Goal: Information Seeking & Learning: Learn about a topic

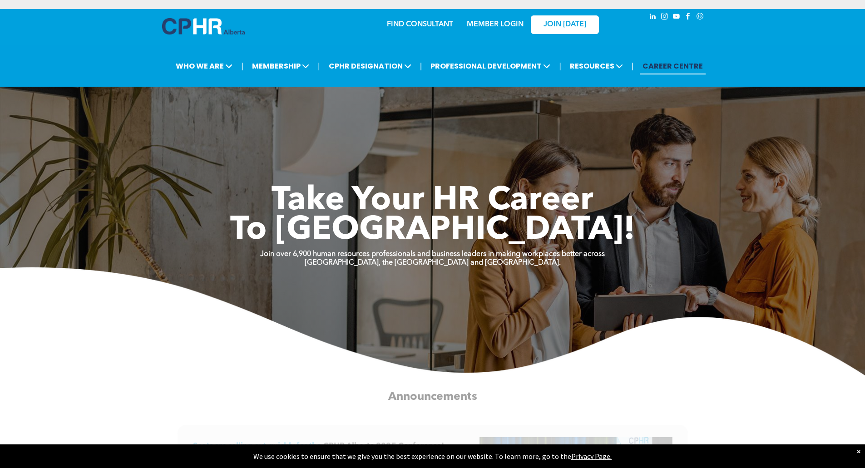
click at [498, 21] on link "MEMBER LOGIN" at bounding box center [495, 24] width 57 height 7
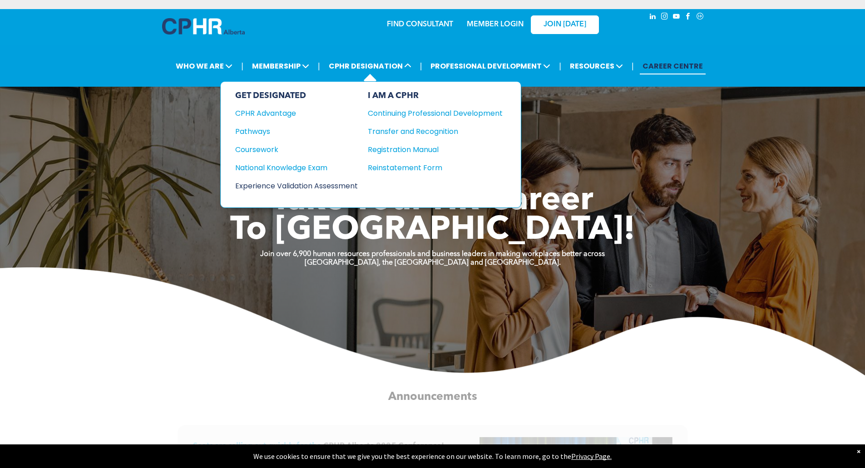
click at [278, 183] on div "Experience Validation Assessment" at bounding box center [290, 185] width 110 height 11
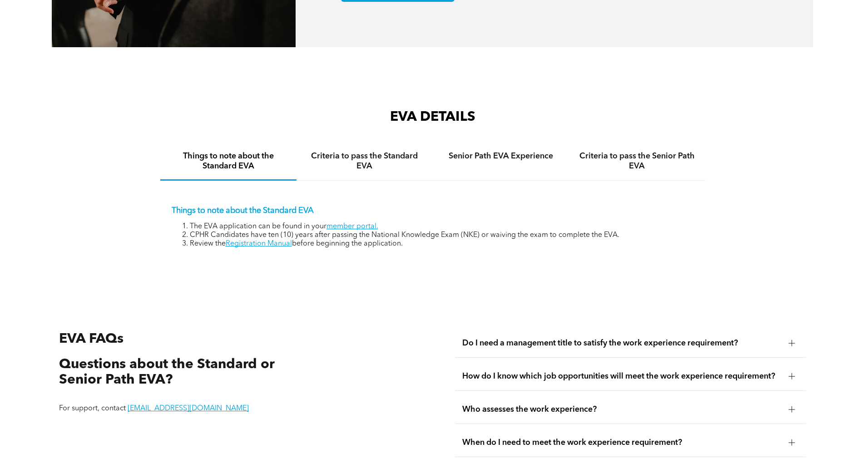
scroll to position [1452, 0]
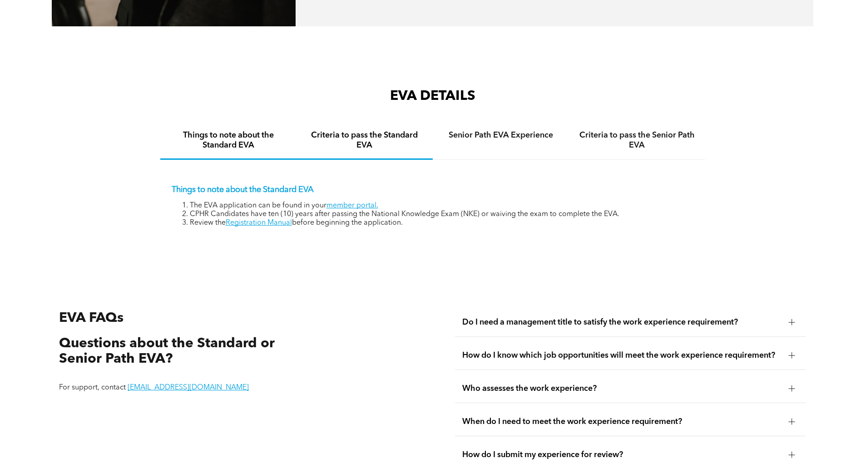
click at [374, 144] on div "Criteria to pass the Standard EVA" at bounding box center [364, 141] width 136 height 38
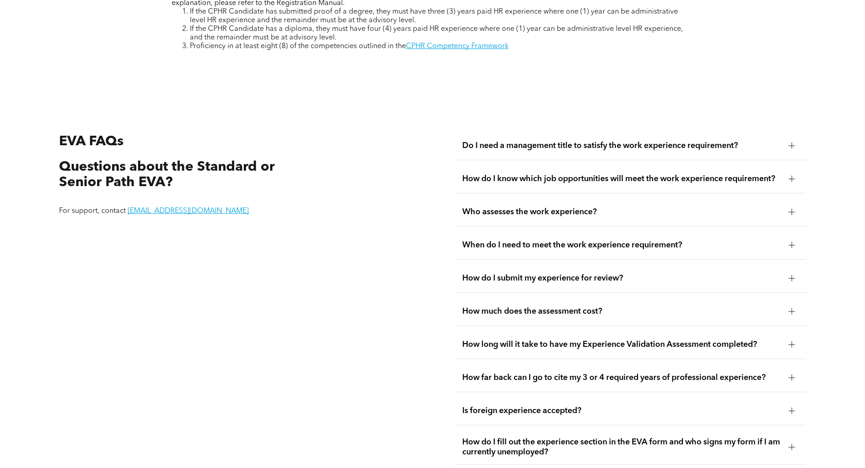
scroll to position [1679, 0]
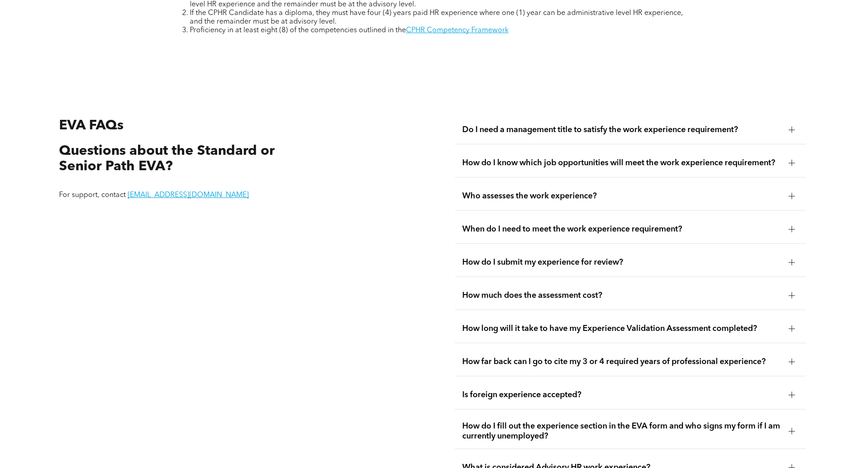
click at [559, 290] on span "How much does the assessment cost?" at bounding box center [621, 295] width 319 height 10
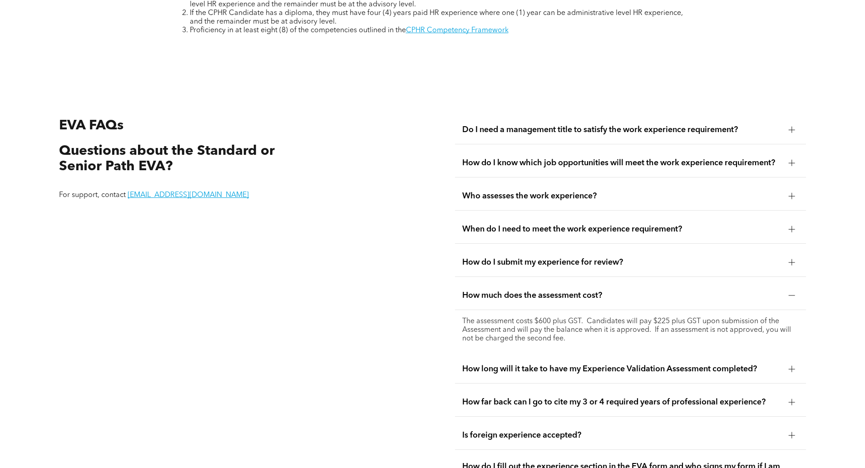
click at [565, 290] on span "How much does the assessment cost?" at bounding box center [621, 295] width 319 height 10
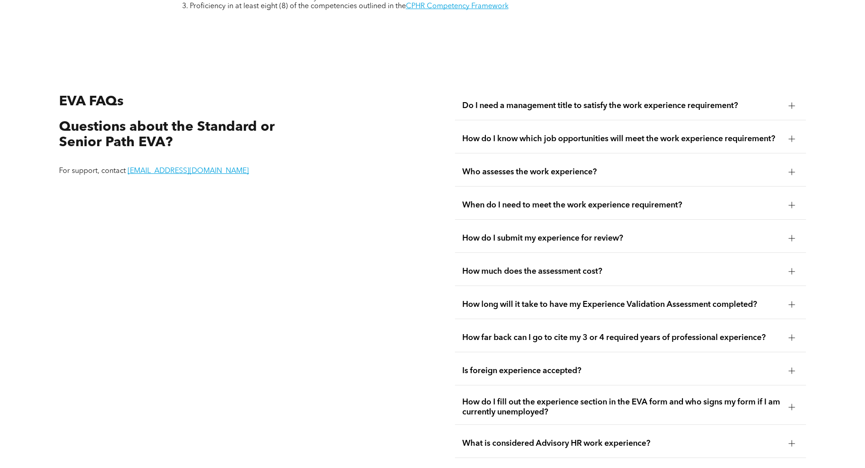
scroll to position [1770, 0]
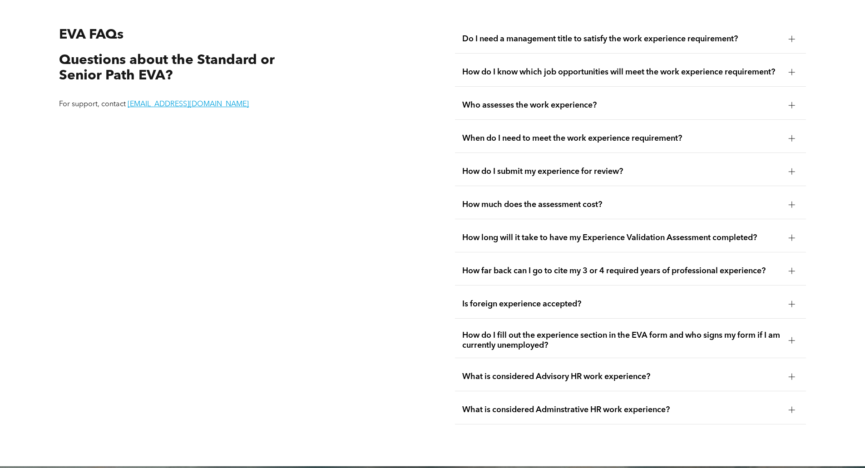
click at [622, 233] on span "How long will it take to have my Experience Validation Assessment completed?" at bounding box center [621, 238] width 319 height 10
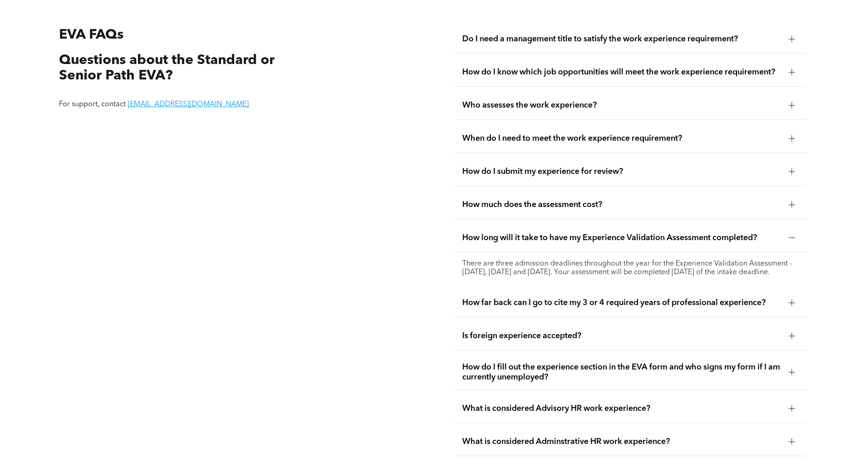
click at [621, 233] on span "How long will it take to have my Experience Validation Assessment completed?" at bounding box center [621, 238] width 319 height 10
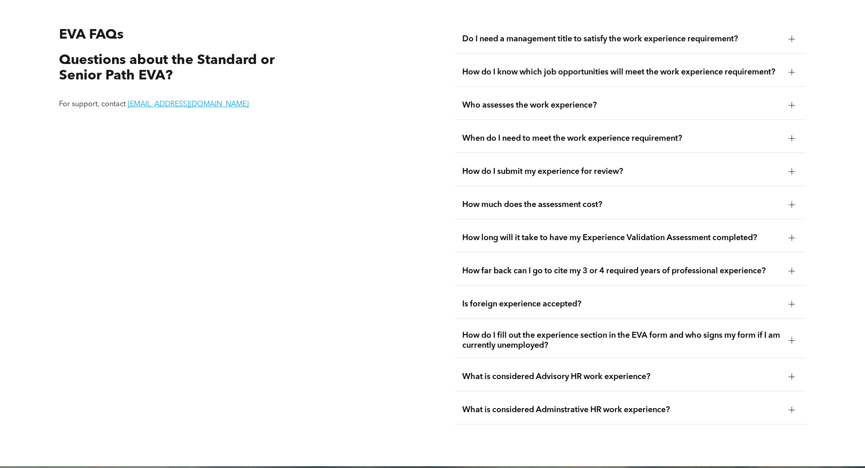
click at [621, 233] on span "How long will it take to have my Experience Validation Assessment completed?" at bounding box center [621, 238] width 319 height 10
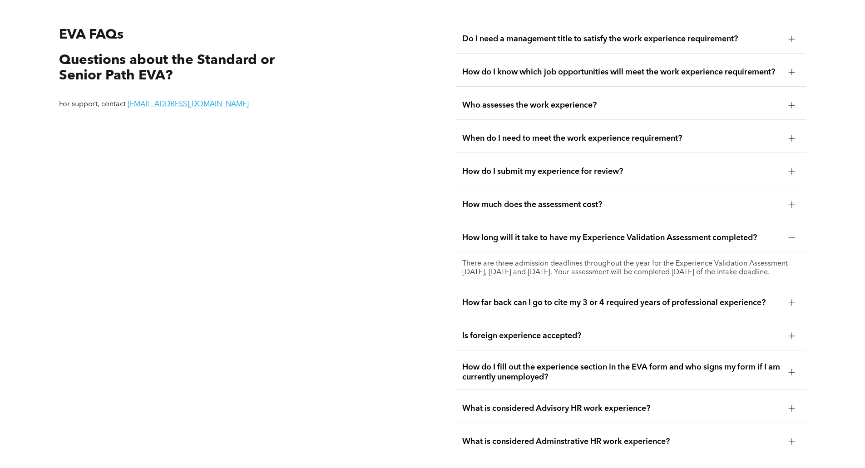
click at [602, 302] on span "How far back can I go to cite my 3 or 4 required years of professional experien…" at bounding box center [621, 303] width 319 height 10
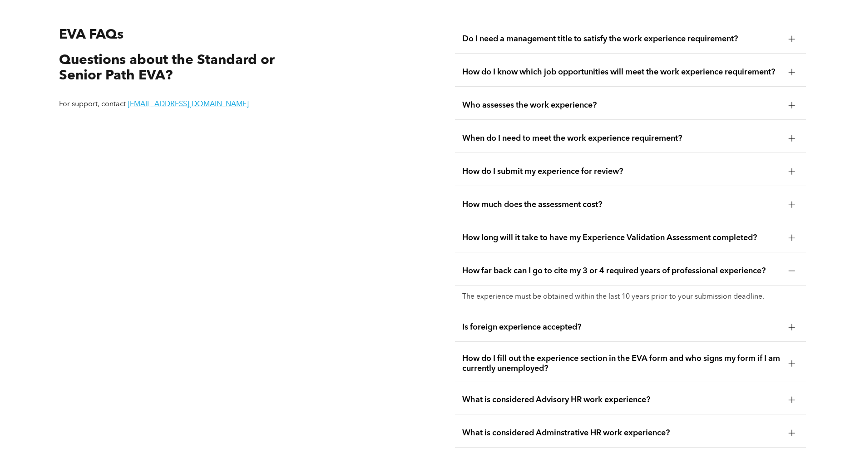
click at [595, 266] on span "How far back can I go to cite my 3 or 4 required years of professional experien…" at bounding box center [621, 271] width 319 height 10
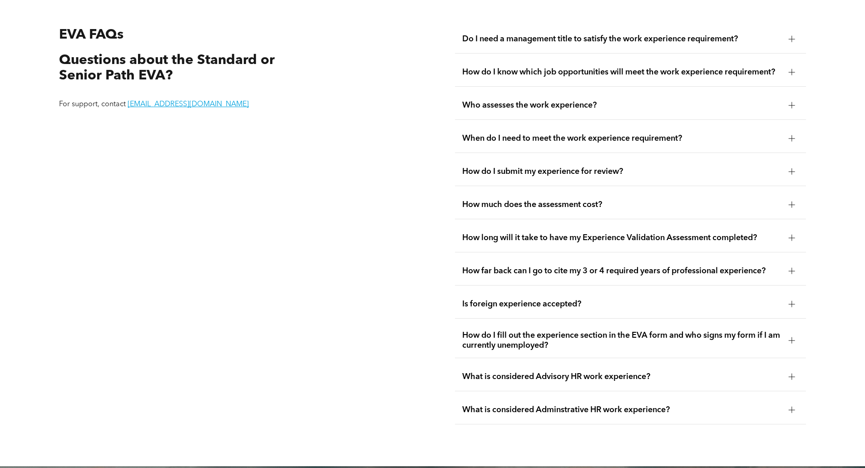
click at [601, 299] on span "Is foreign experience accepted?" at bounding box center [621, 304] width 319 height 10
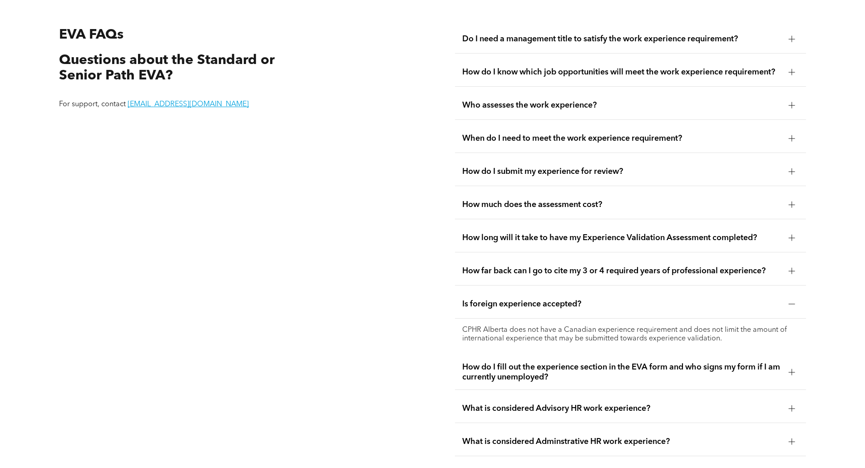
click at [601, 299] on span "Is foreign experience accepted?" at bounding box center [621, 304] width 319 height 10
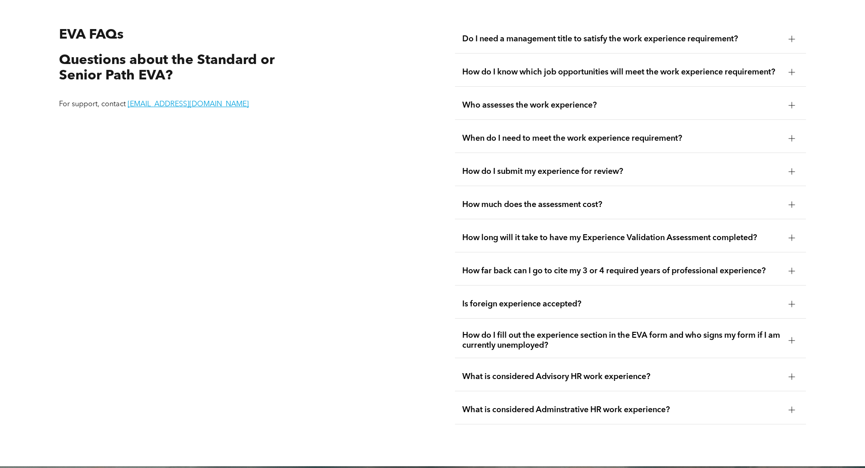
click at [574, 372] on span "What is considered Advisory HR work experience?" at bounding box center [621, 377] width 319 height 10
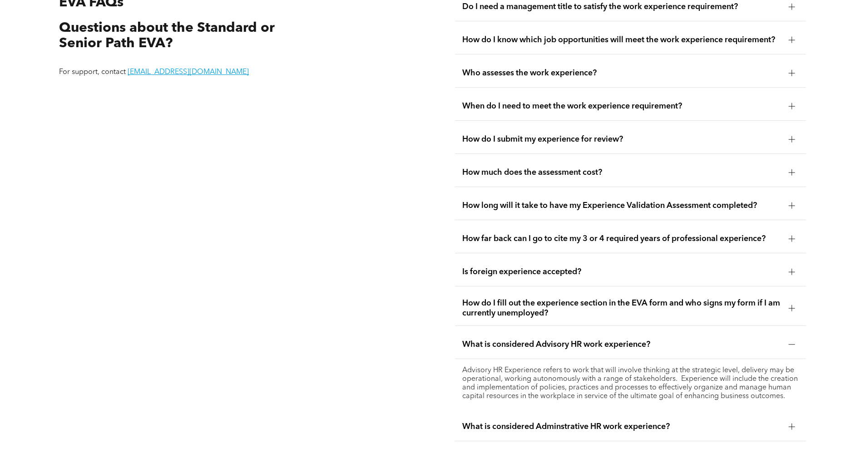
scroll to position [1815, 0]
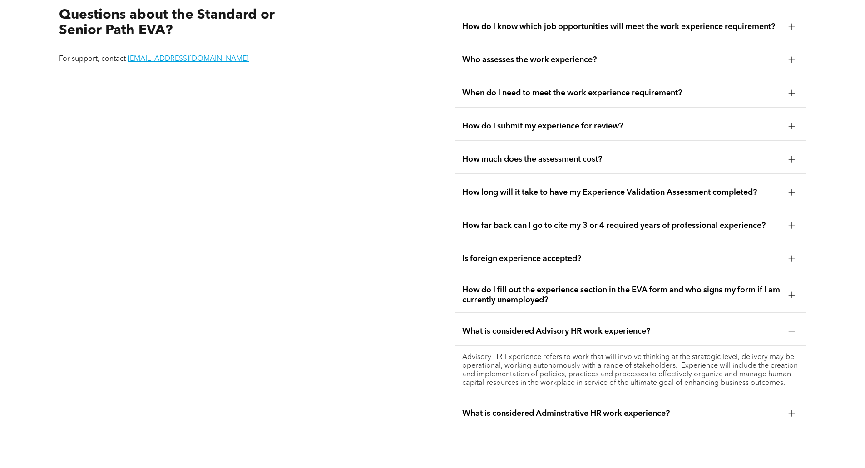
click at [521, 399] on div "What is considered Adminstrative HR work experience?" at bounding box center [630, 413] width 351 height 29
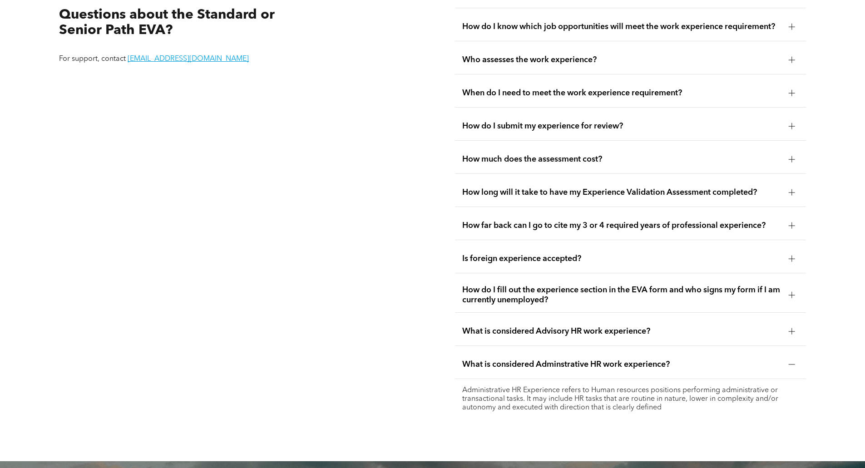
click at [534, 359] on span "What is considered Adminstrative HR work experience?" at bounding box center [621, 364] width 319 height 10
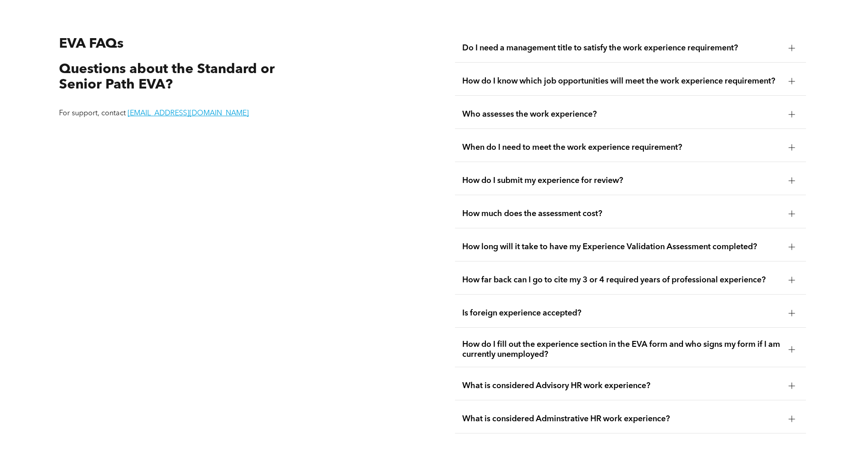
scroll to position [1751, 0]
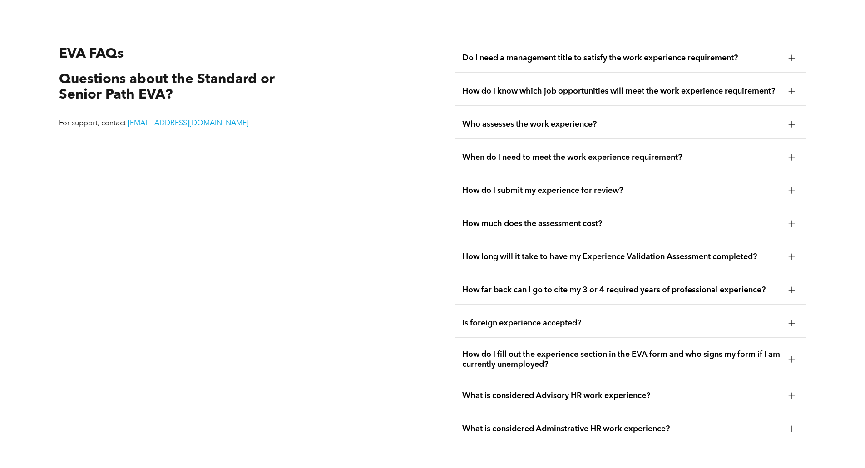
click at [538, 424] on span "What is considered Adminstrative HR work experience?" at bounding box center [621, 429] width 319 height 10
click at [539, 415] on div "What is considered Adminstrative HR work experience?" at bounding box center [630, 429] width 351 height 29
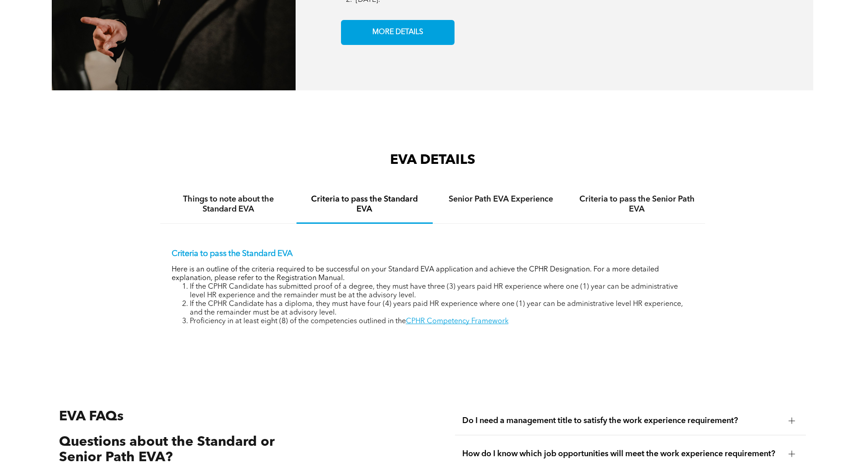
scroll to position [1388, 0]
click at [636, 195] on h4 "Criteria to pass the Senior Path EVA" at bounding box center [637, 205] width 120 height 20
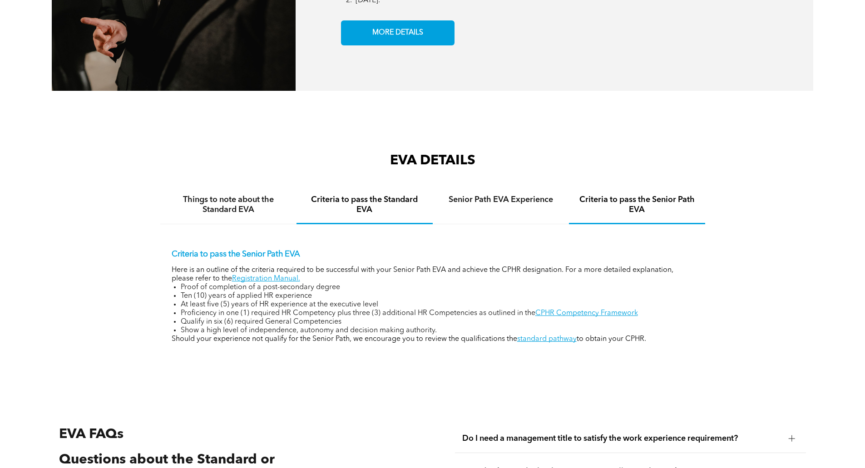
click at [365, 195] on h4 "Criteria to pass the Standard EVA" at bounding box center [365, 205] width 120 height 20
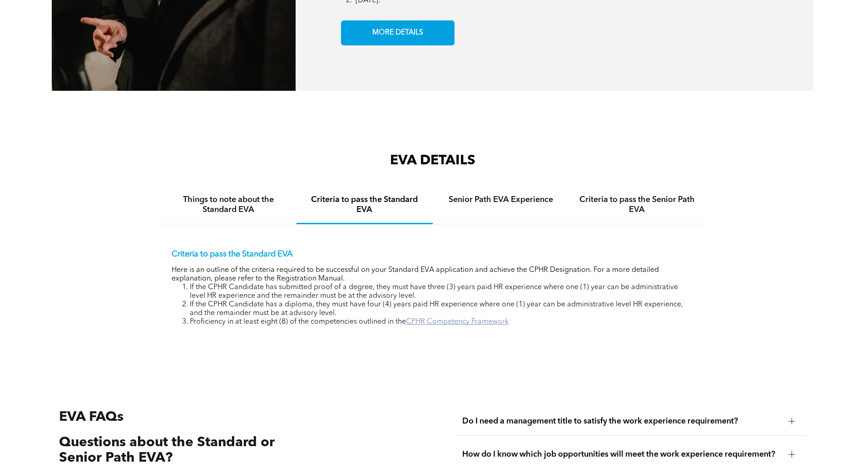
click at [463, 318] on link "CPHR Competency Framework" at bounding box center [457, 321] width 103 height 7
